Goal: Book appointment/travel/reservation

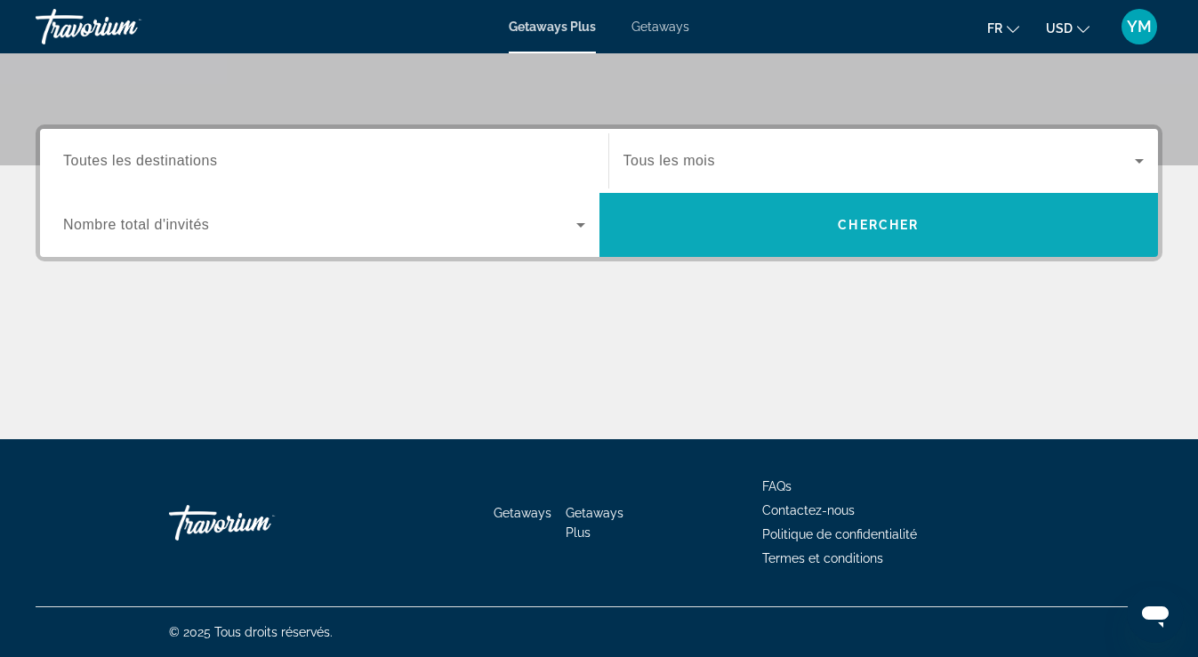
scroll to position [368, 0]
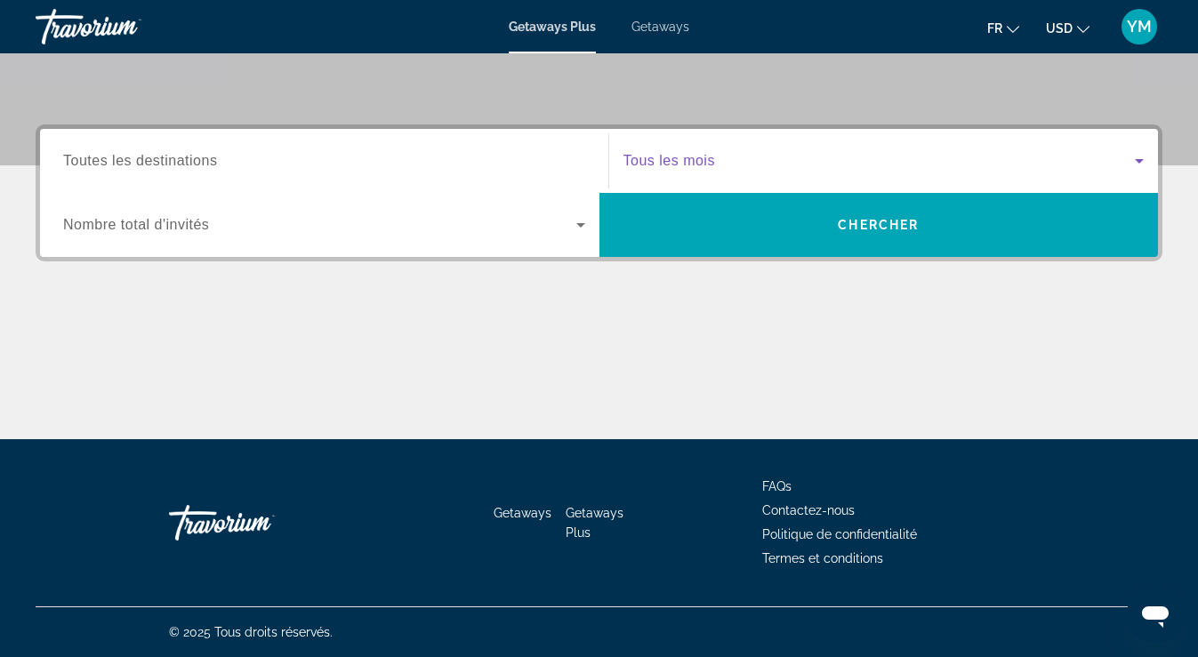
click at [726, 155] on span "Search widget" at bounding box center [879, 160] width 512 height 21
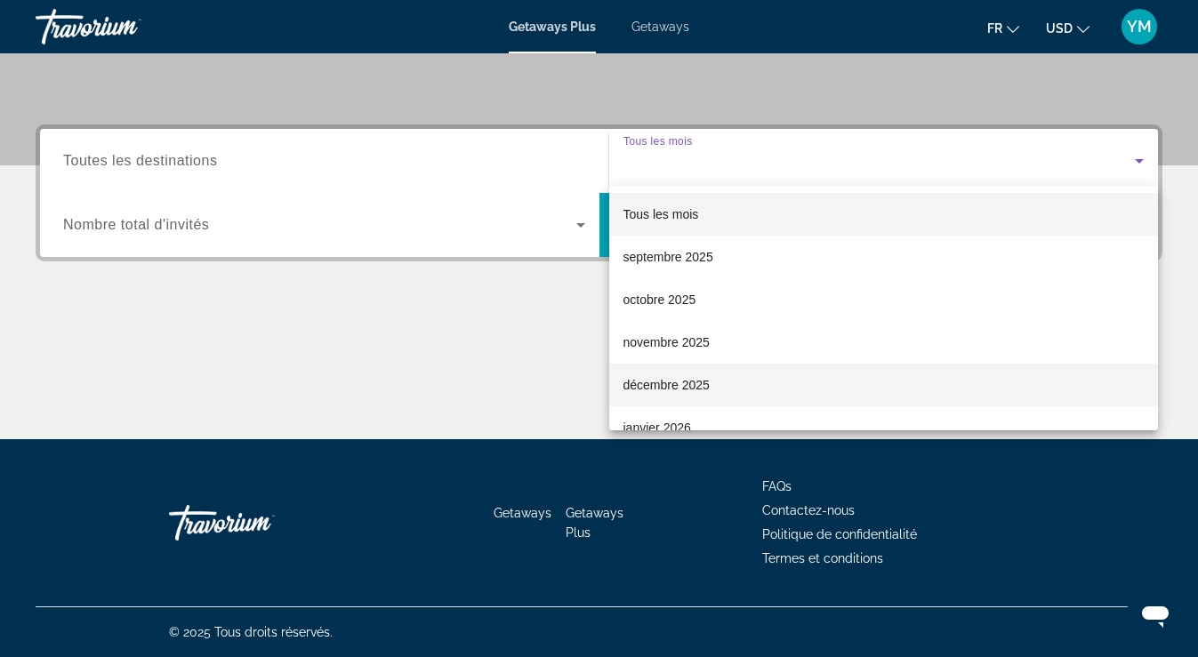
scroll to position [54, 0]
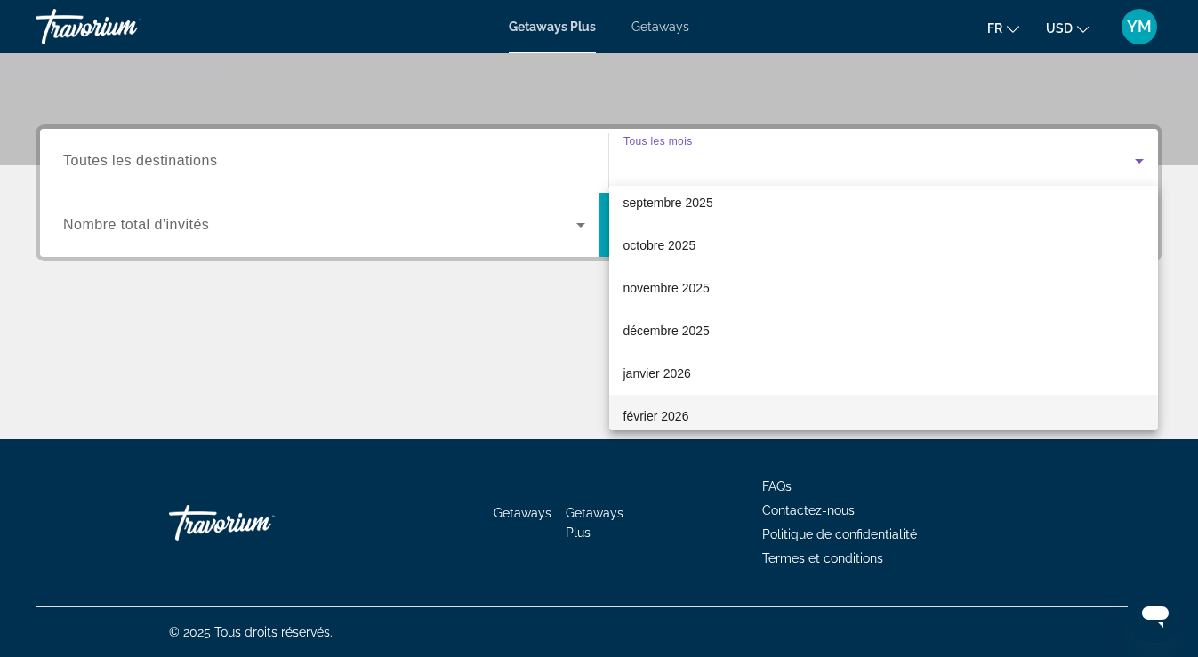
click at [650, 419] on span "février 2026" at bounding box center [656, 416] width 66 height 21
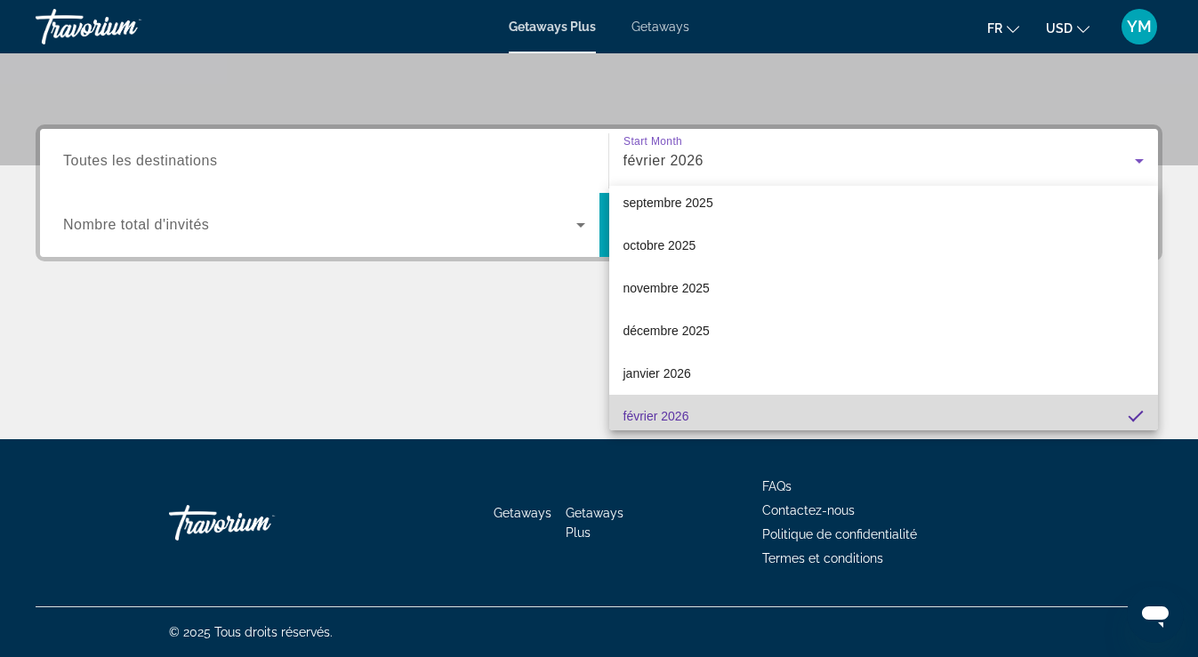
scroll to position [61, 0]
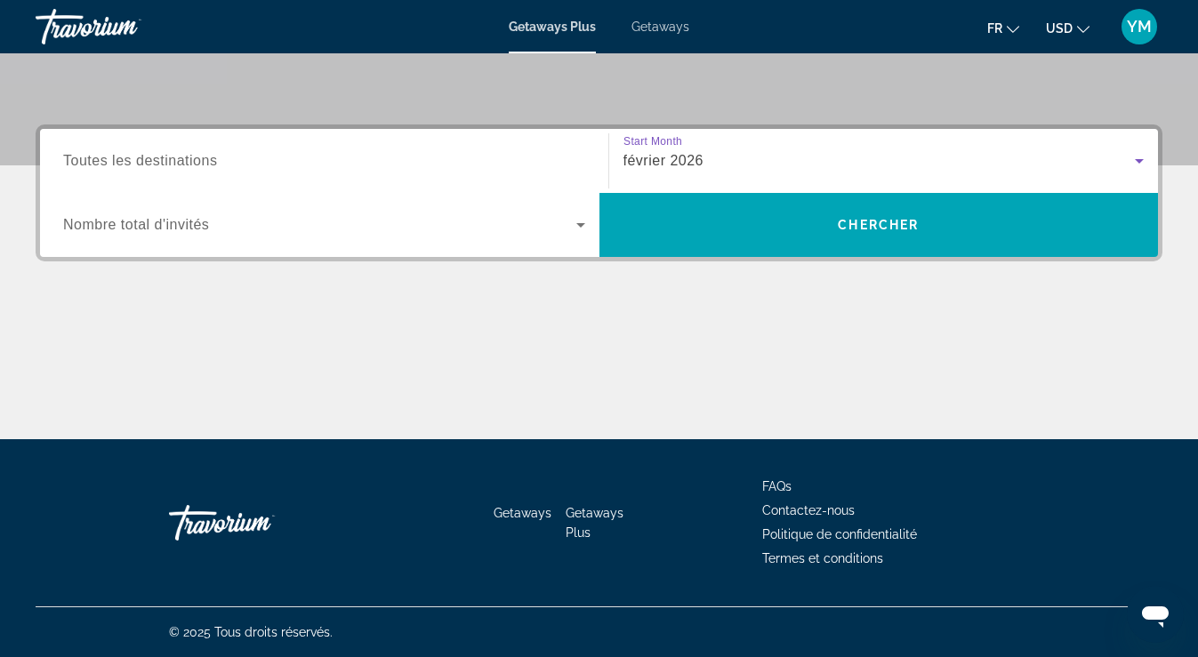
click at [543, 166] on input "Destination Toutes les destinations" at bounding box center [324, 161] width 522 height 21
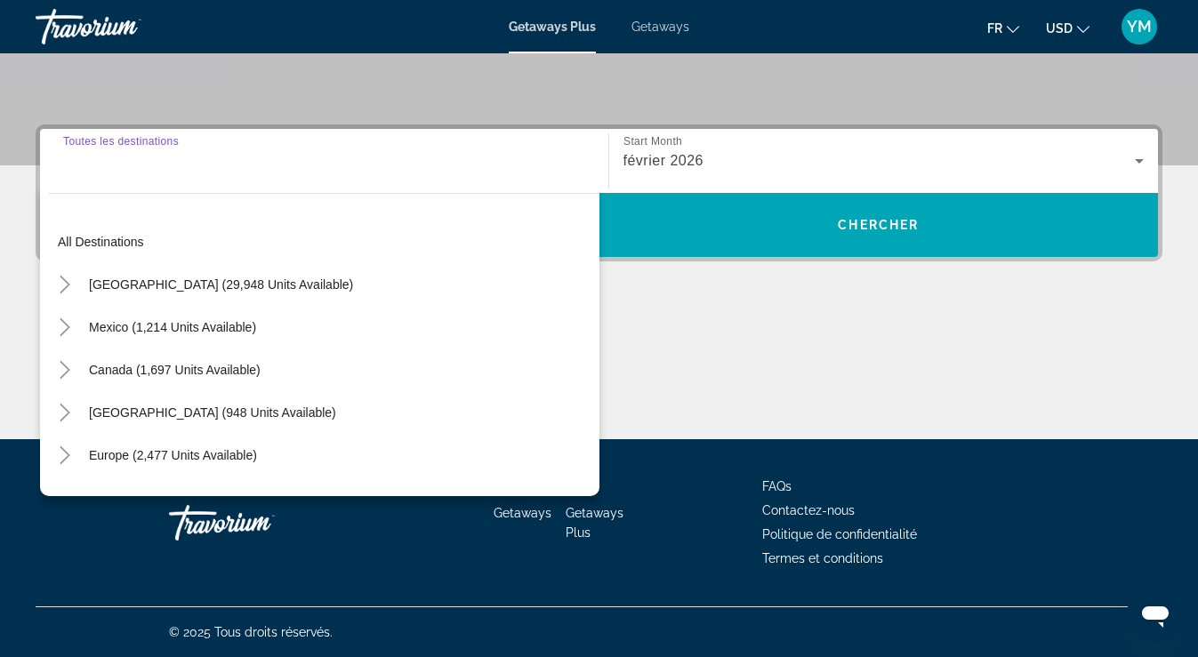
click at [543, 166] on input "Destination Toutes les destinations" at bounding box center [324, 161] width 522 height 21
click at [709, 339] on div "Main content" at bounding box center [599, 372] width 1127 height 133
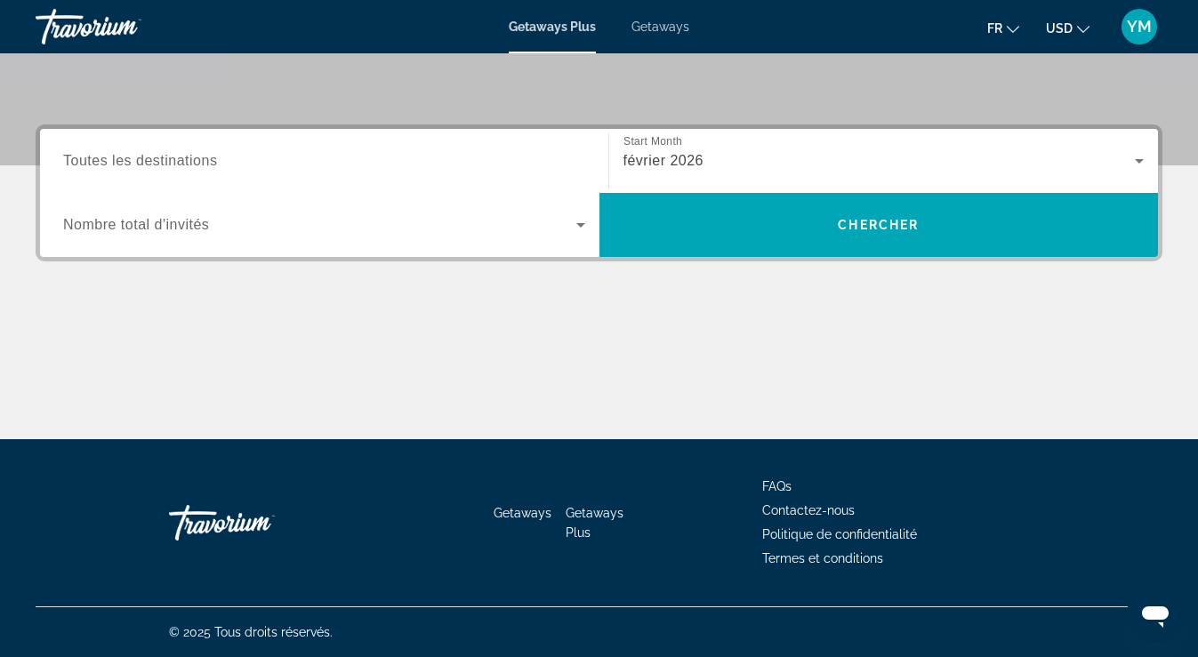
click at [570, 221] on icon "Search widget" at bounding box center [580, 224] width 21 height 21
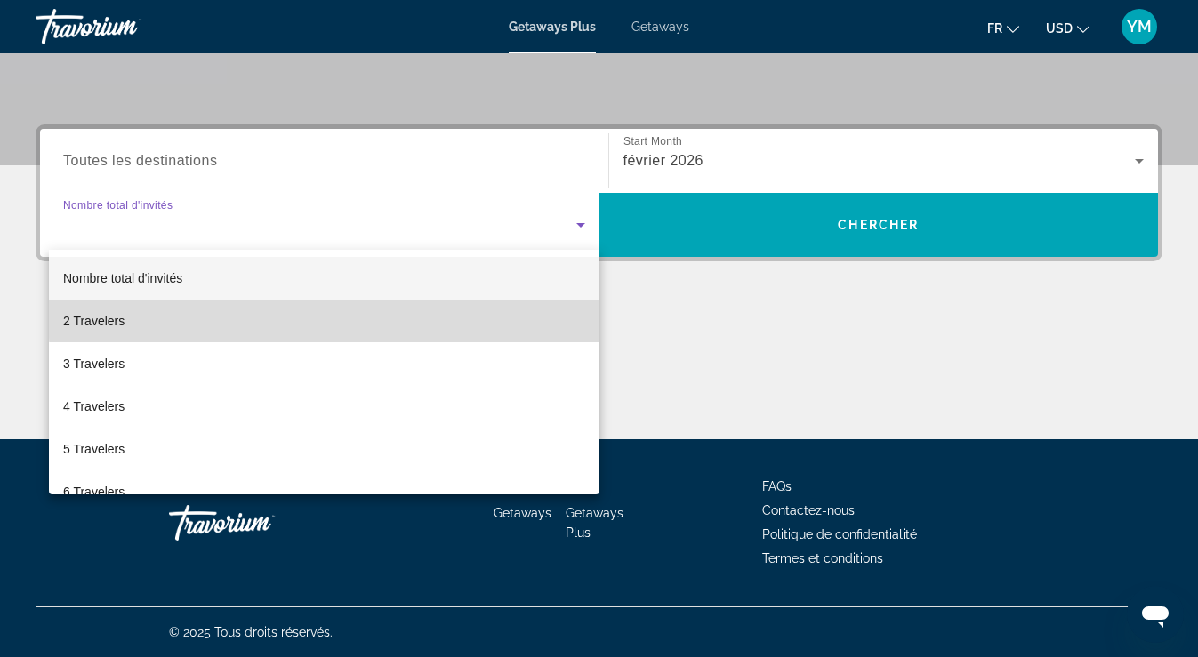
click at [494, 310] on mat-option "2 Travelers" at bounding box center [324, 321] width 551 height 43
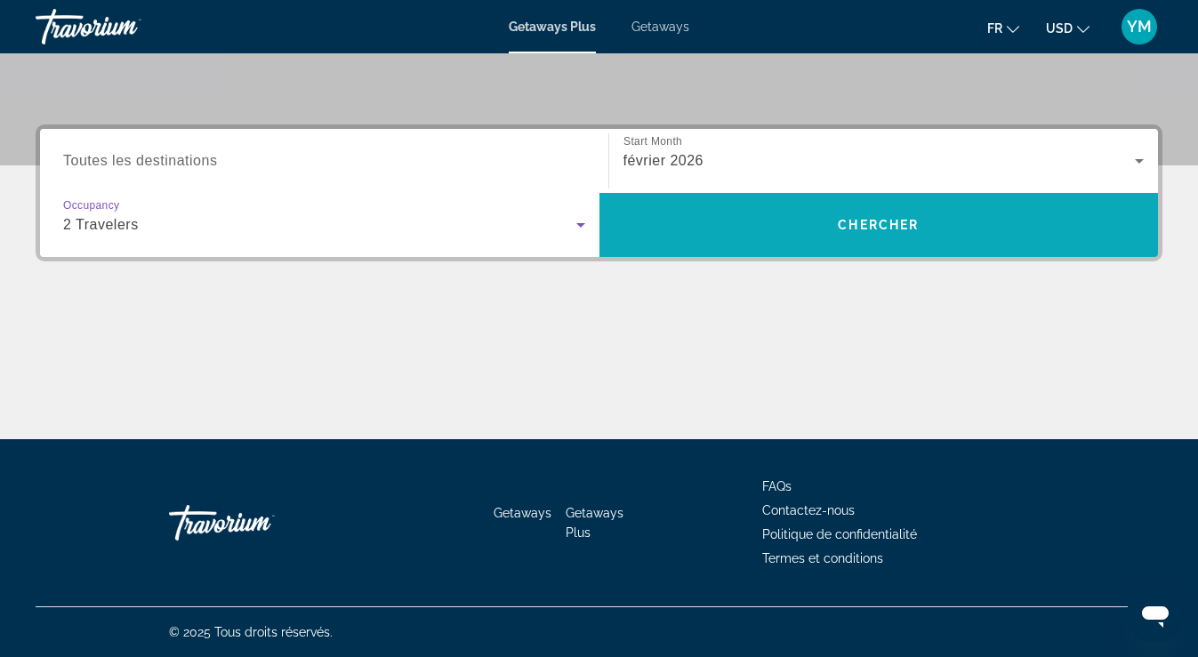
click at [647, 251] on span "Search widget" at bounding box center [878, 225] width 559 height 64
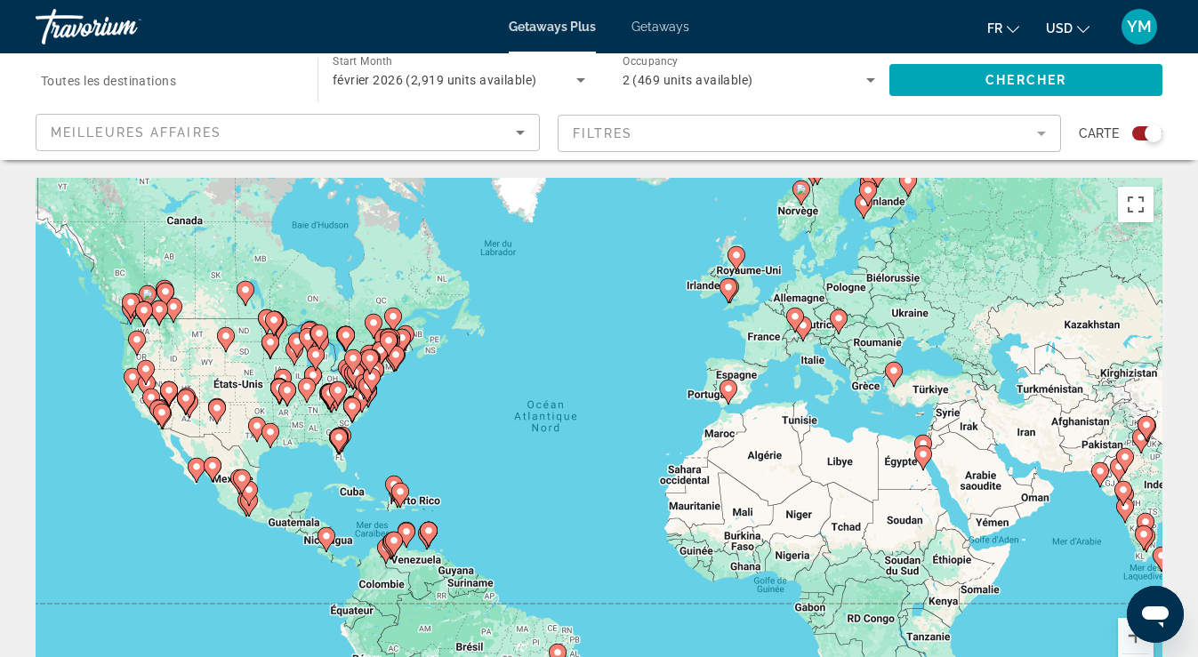
click at [925, 454] on image "Main content" at bounding box center [923, 454] width 11 height 11
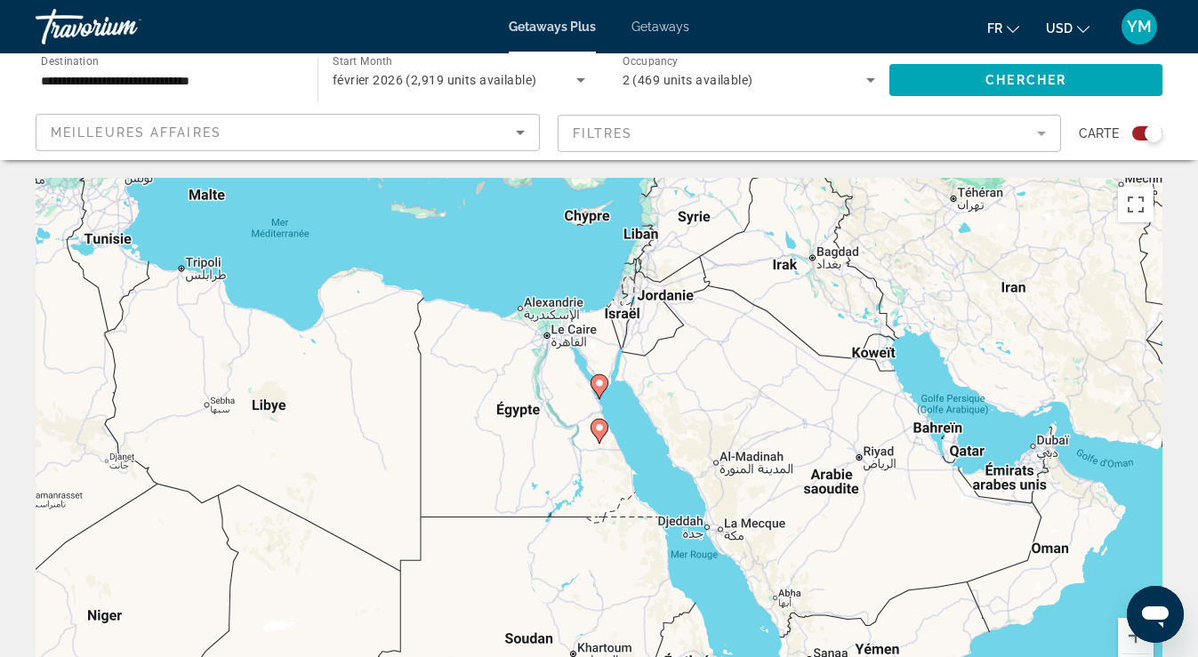
click at [596, 428] on image "Main content" at bounding box center [599, 427] width 11 height 11
type input "**********"
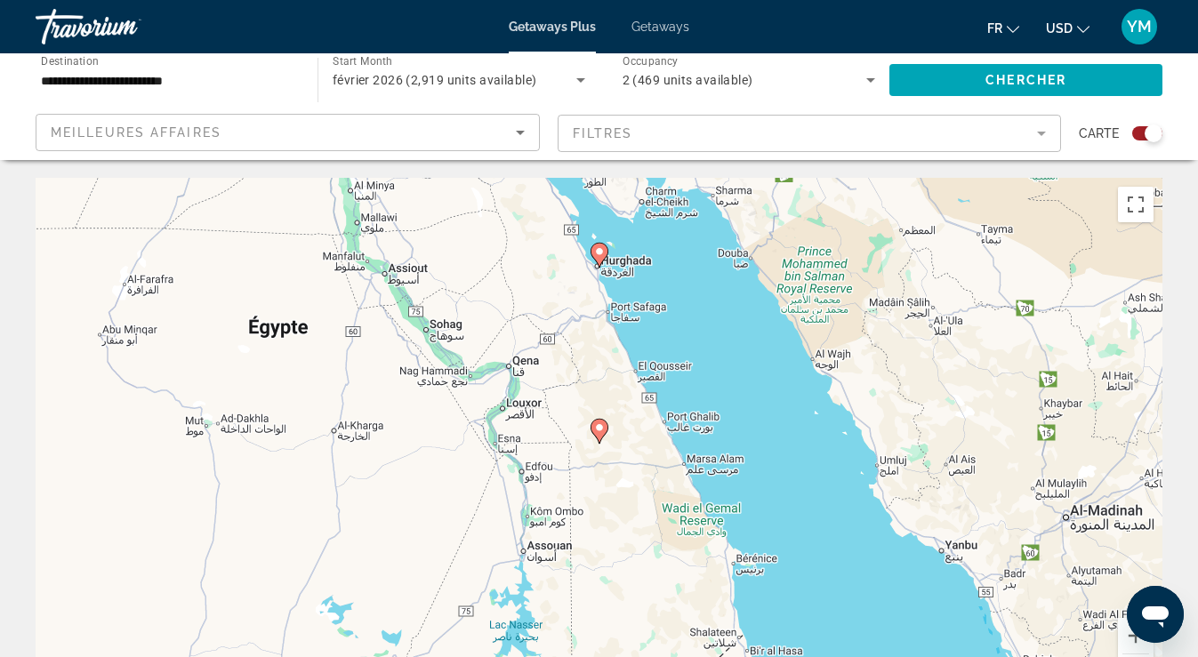
click at [596, 428] on image "Main content" at bounding box center [599, 427] width 11 height 11
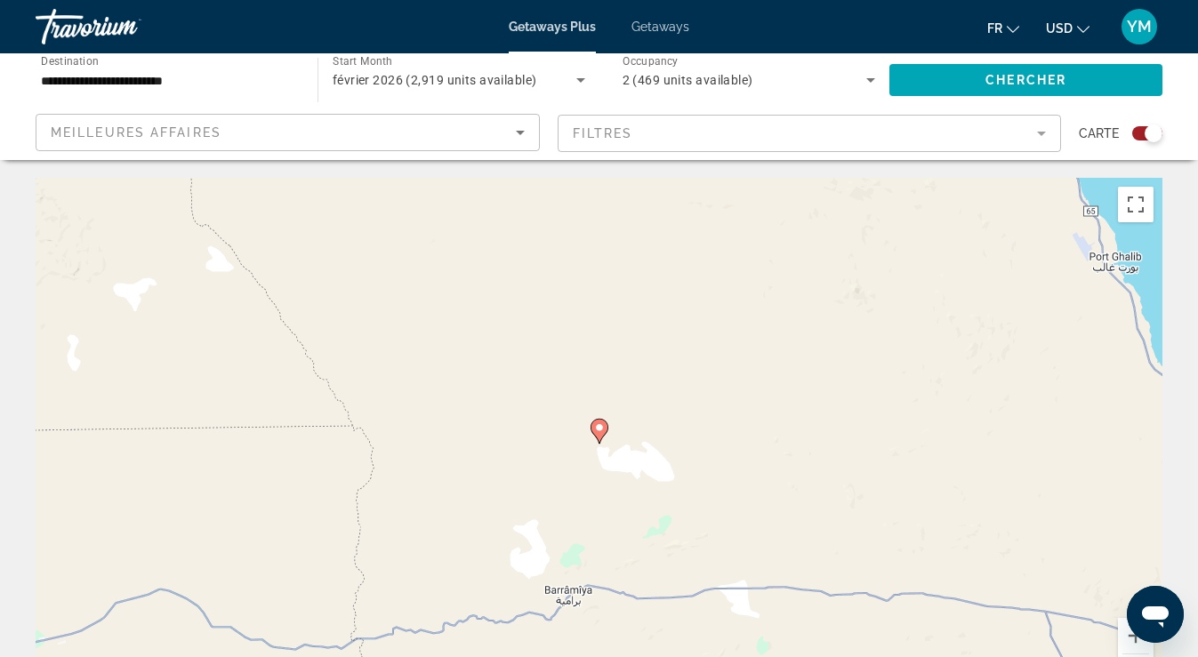
click at [597, 428] on image "Main content" at bounding box center [599, 427] width 11 height 11
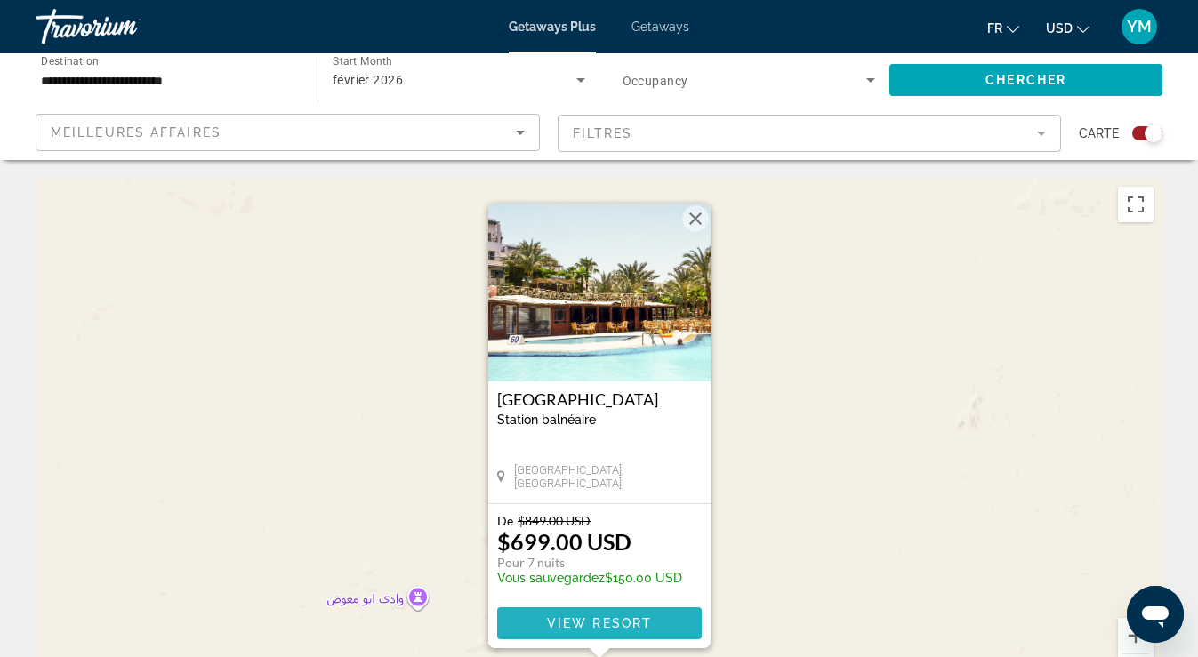
click at [624, 633] on span "Main content" at bounding box center [599, 623] width 205 height 43
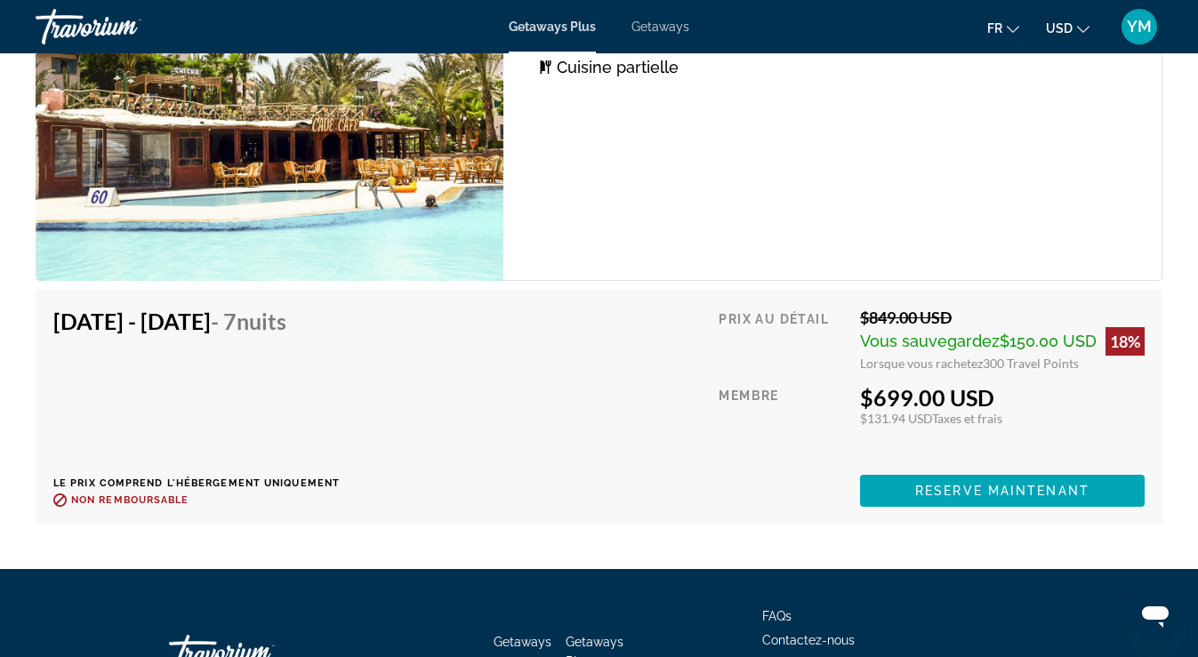
scroll to position [3344, 0]
